Goal: Task Accomplishment & Management: Use online tool/utility

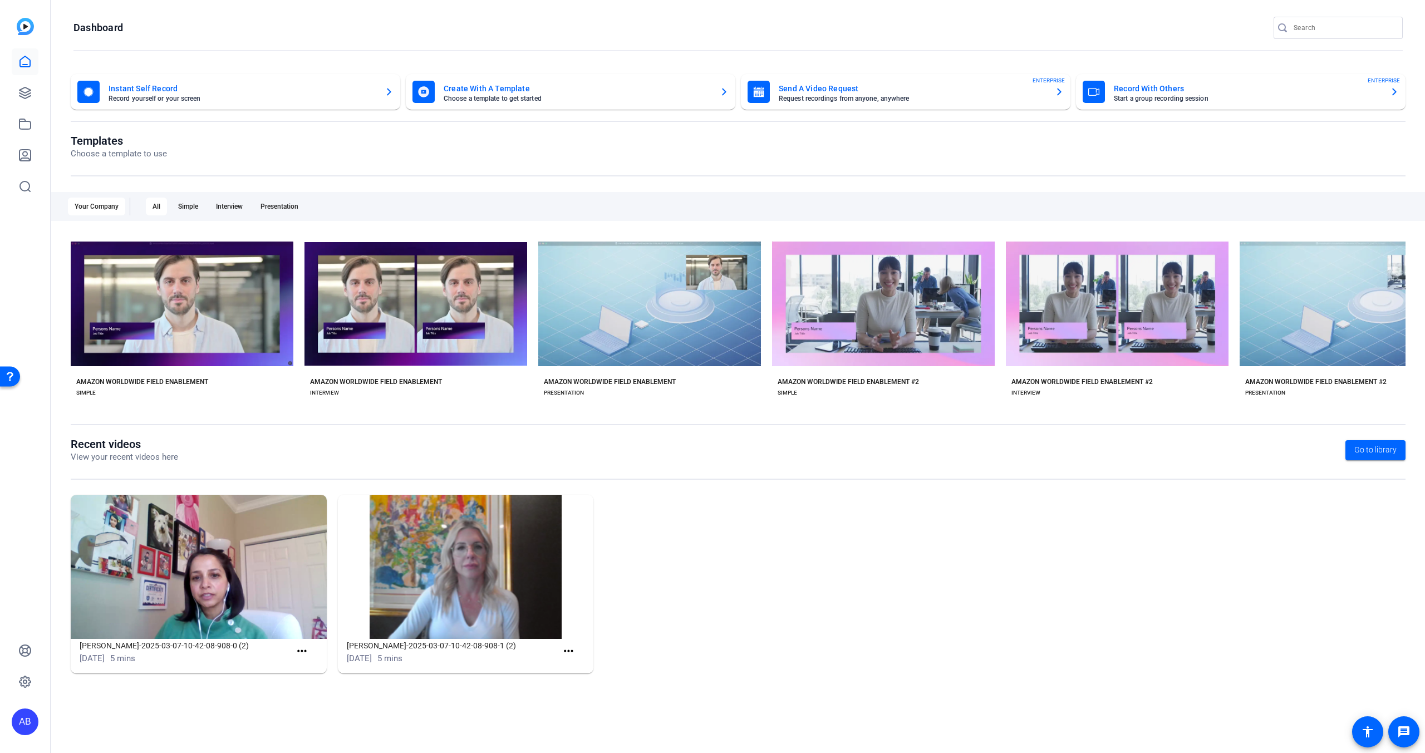
click at [641, 613] on div "Chandana-Karmarkar-Chandana-Karmarkar-2025-03-07-10-42-08-908-0 (2) Mar 7, 2025…" at bounding box center [738, 590] width 1335 height 190
click at [1368, 453] on span "Go to library" at bounding box center [1376, 450] width 42 height 12
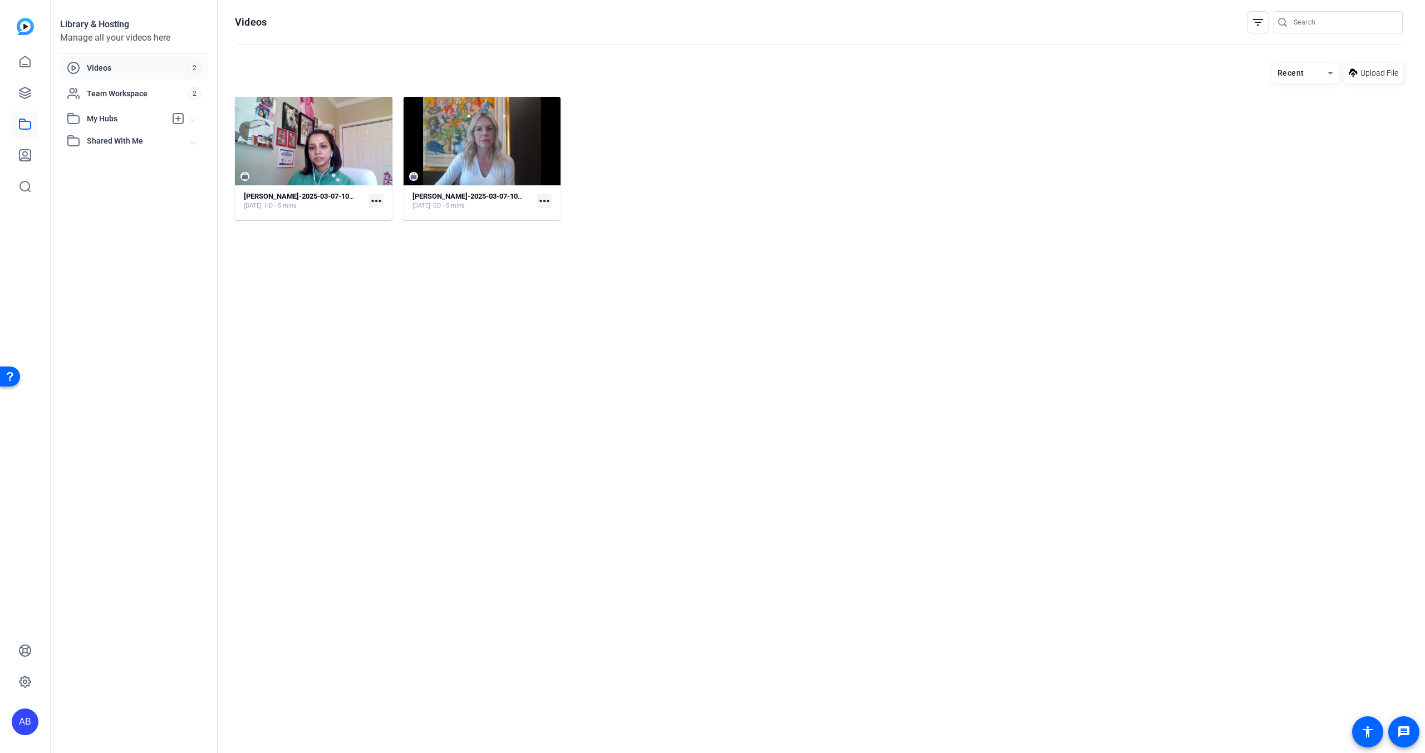
click at [137, 62] on span "Videos" at bounding box center [137, 67] width 101 height 11
click at [24, 62] on icon at bounding box center [24, 61] width 13 height 13
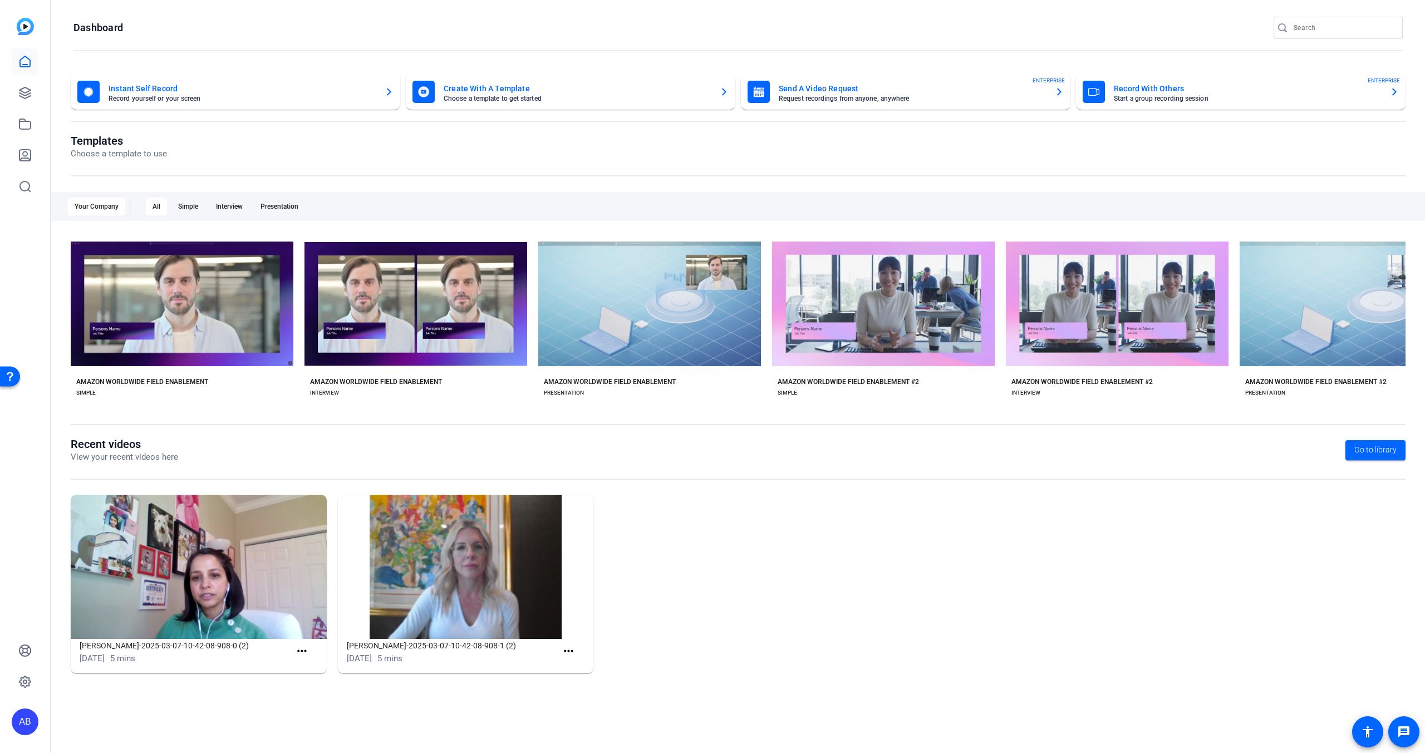
click at [1184, 97] on mat-card-subtitle "Start a group recording session" at bounding box center [1247, 98] width 267 height 7
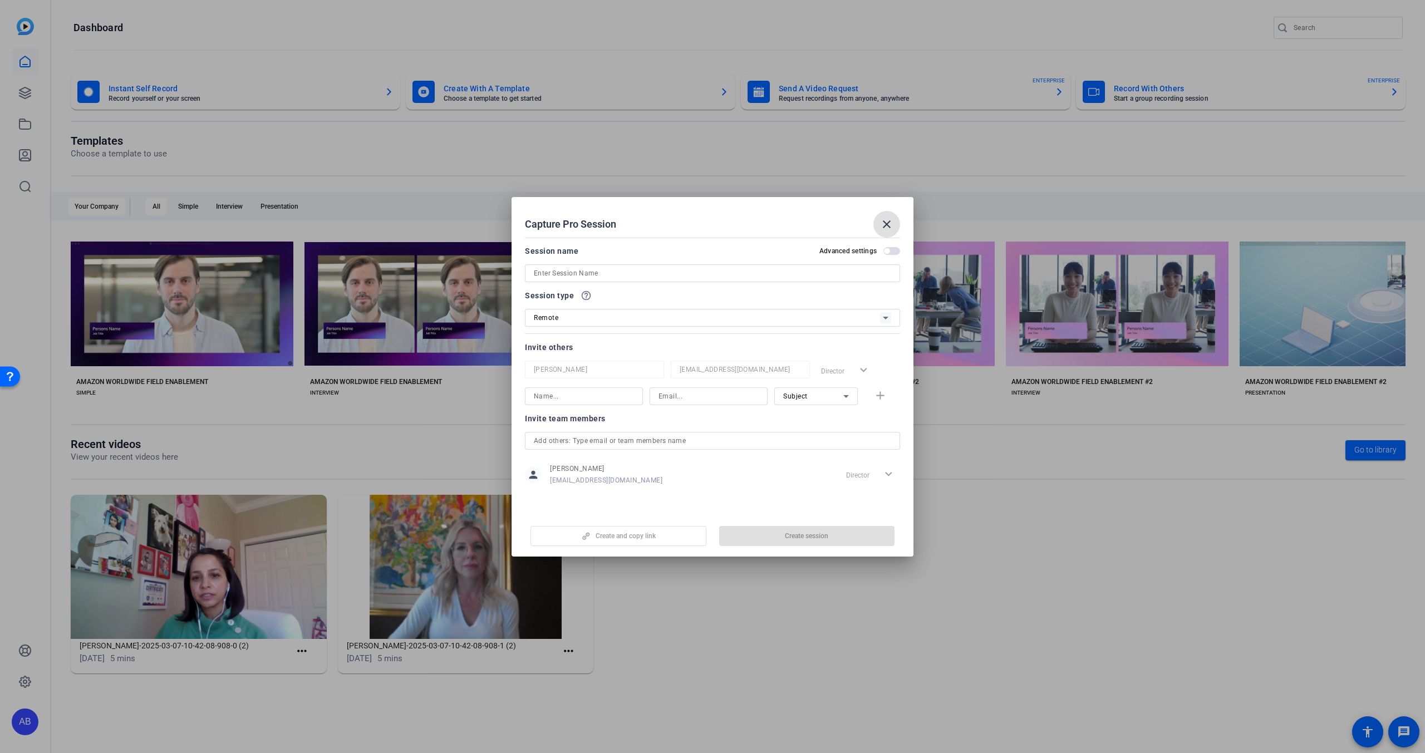
click at [0, 0] on input at bounding box center [0, 0] width 0 height 0
click at [891, 252] on mat-slide-toggle "Advanced settings" at bounding box center [860, 250] width 81 height 13
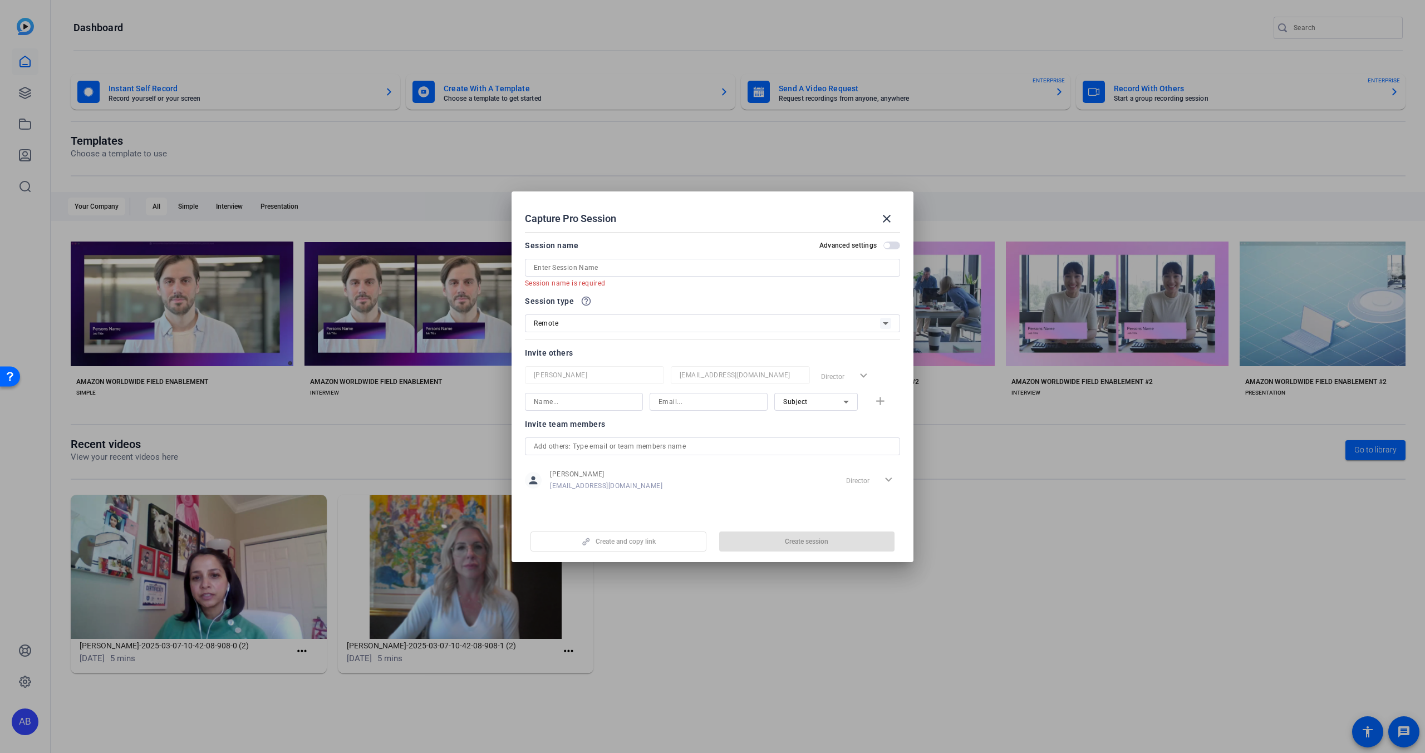
click at [892, 247] on span "button" at bounding box center [892, 246] width 17 height 8
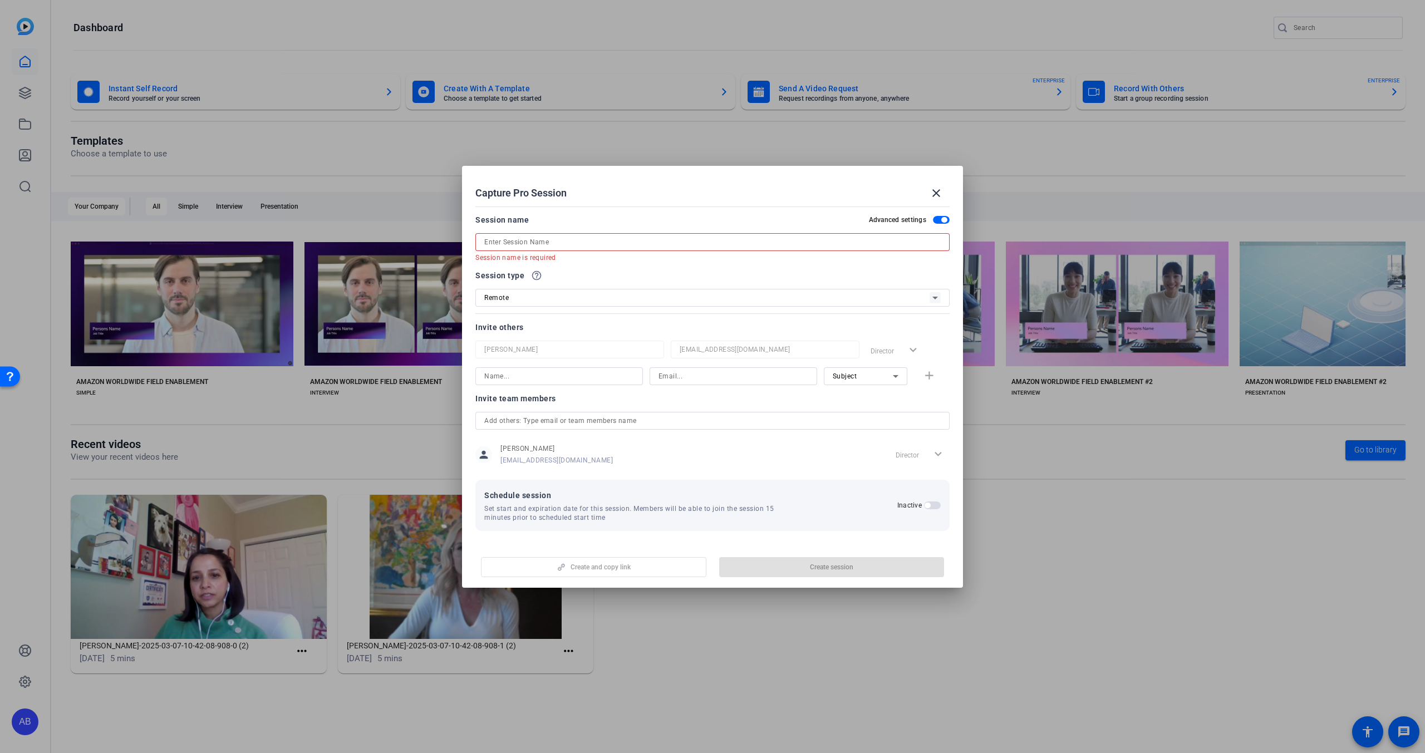
click at [0, 0] on input at bounding box center [0, 0] width 0 height 0
click at [938, 222] on span "button" at bounding box center [941, 220] width 17 height 8
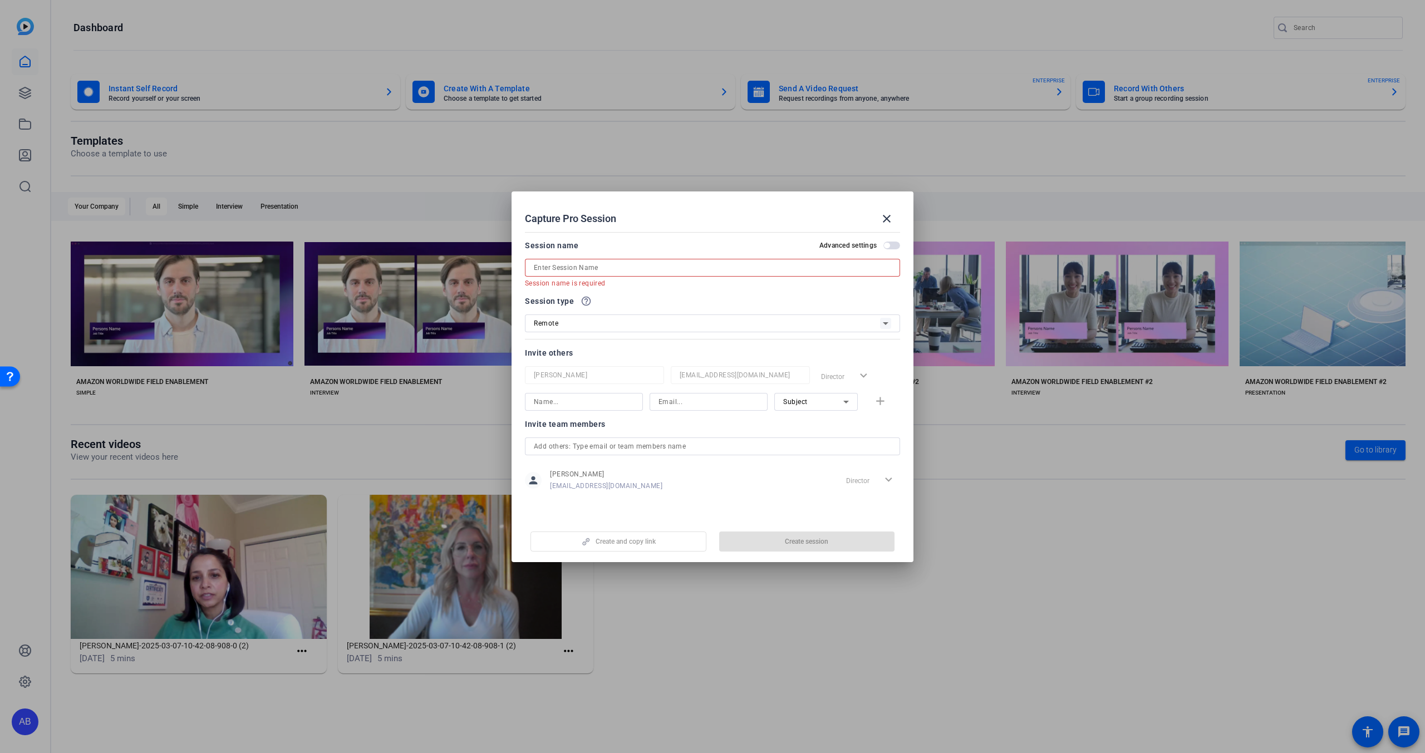
click at [0, 0] on input at bounding box center [0, 0] width 0 height 0
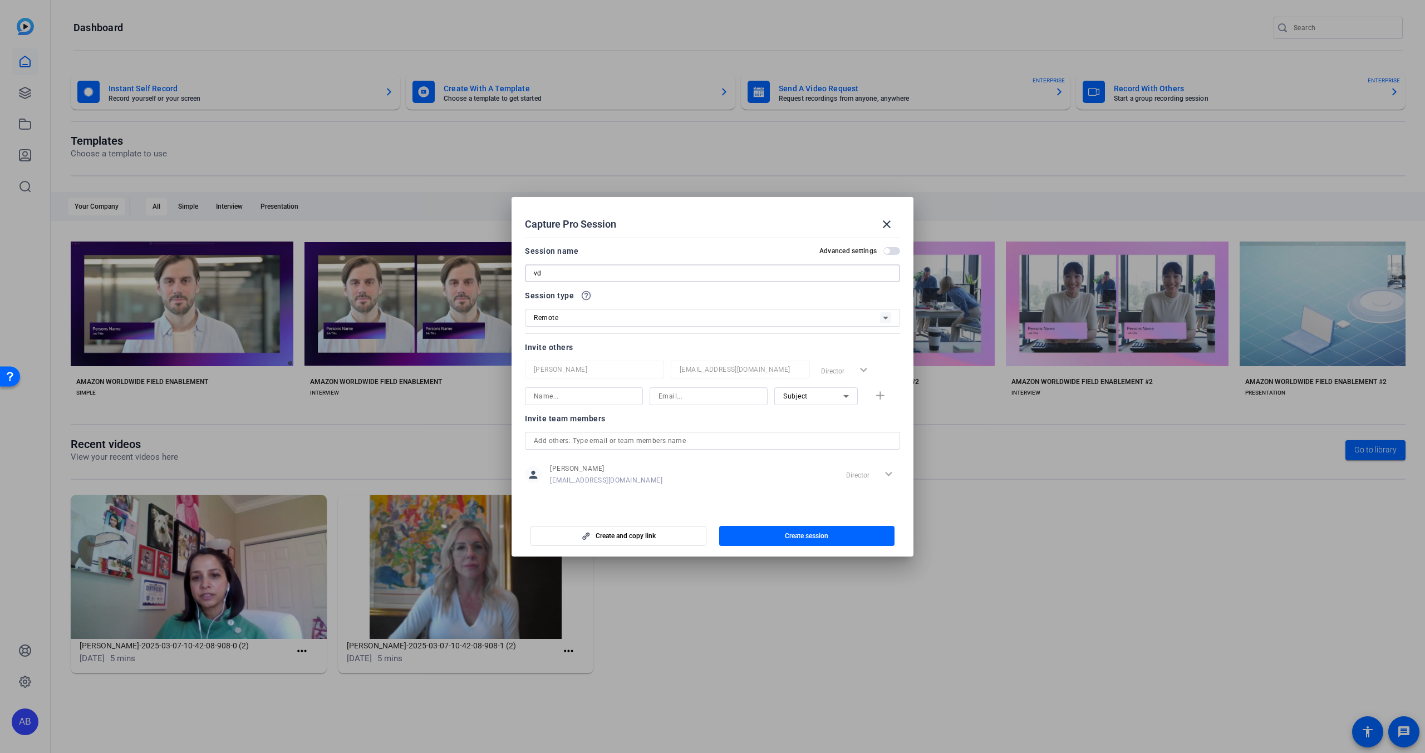
type input "v"
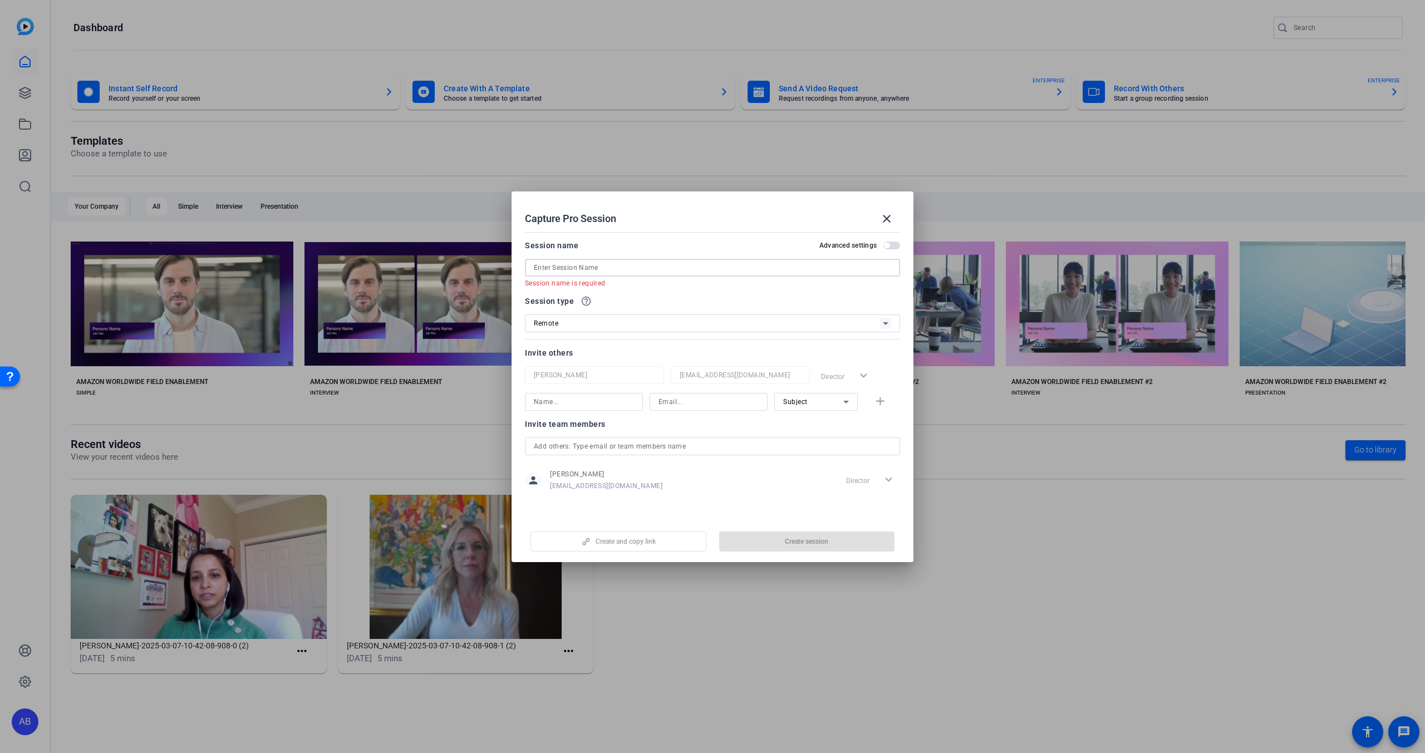
click at [666, 330] on div "Remote" at bounding box center [707, 323] width 346 height 14
click at [643, 305] on div at bounding box center [712, 376] width 1425 height 753
click at [0, 0] on mat-icon "close" at bounding box center [0, 0] width 0 height 0
